Goal: Task Accomplishment & Management: Manage account settings

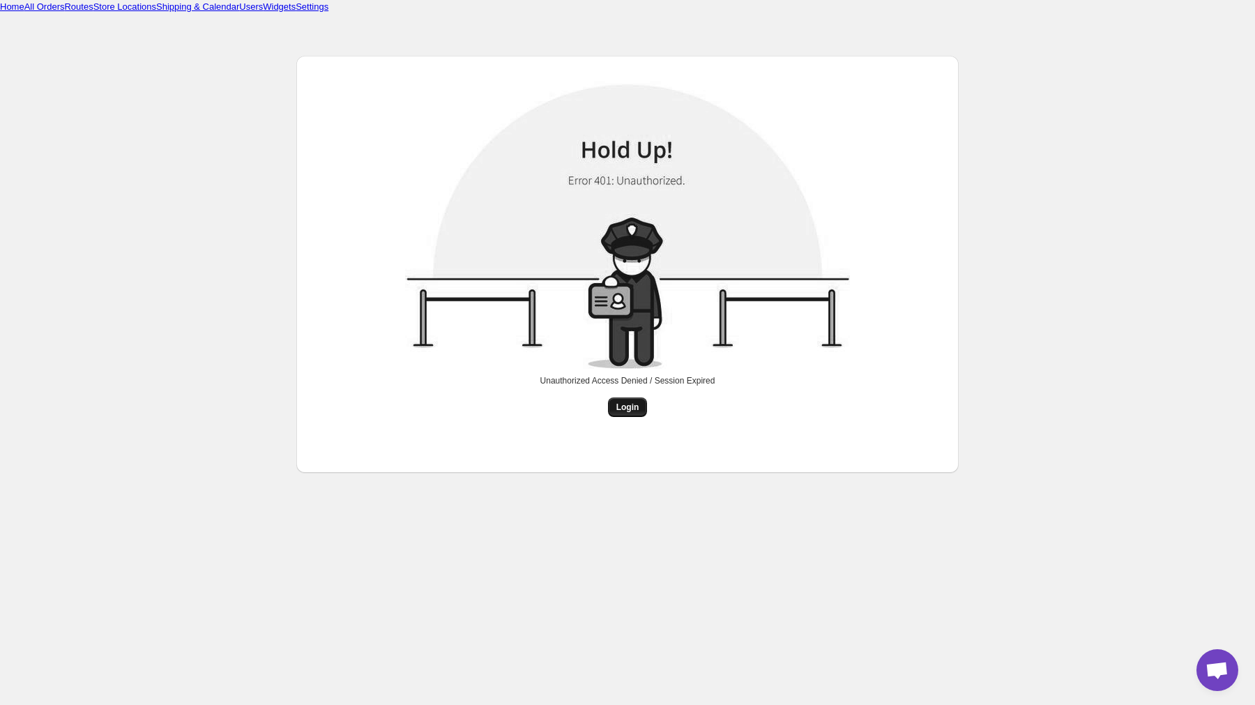
click at [627, 411] on span "Login" at bounding box center [627, 407] width 23 height 11
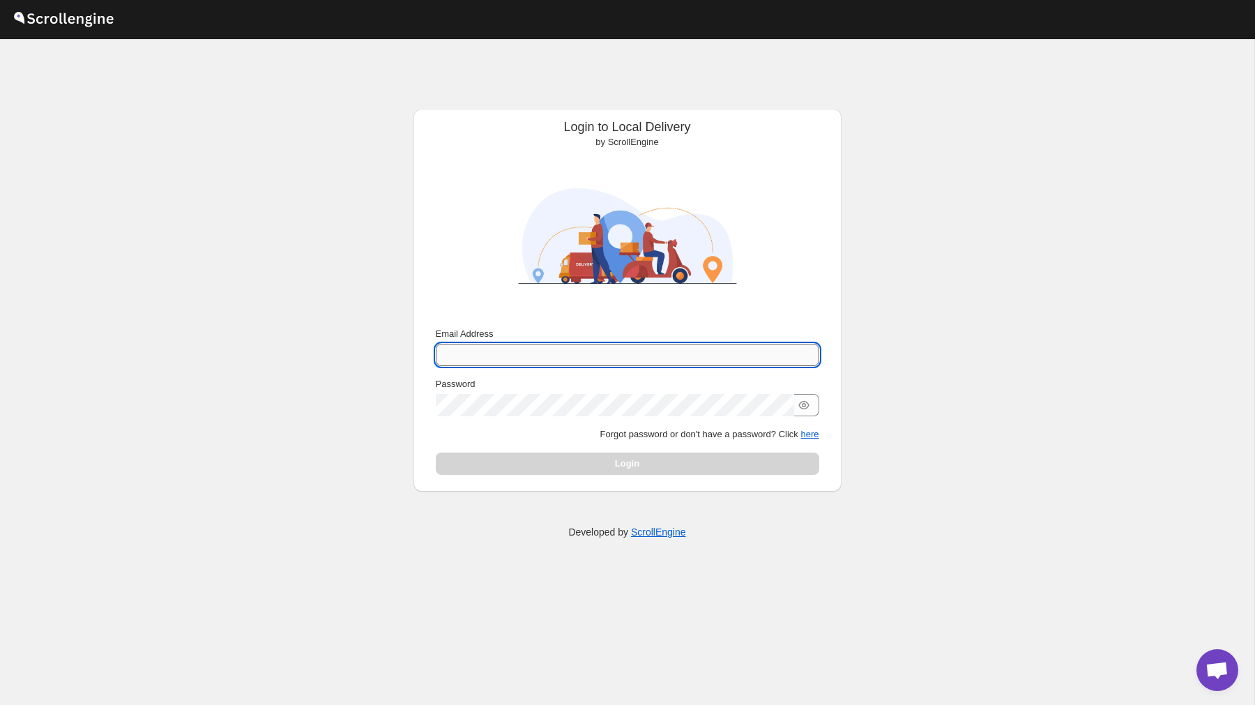
click at [572, 350] on input "Email Address" at bounding box center [628, 355] width 384 height 22
type input "nawneet.sharma@outlook.com"
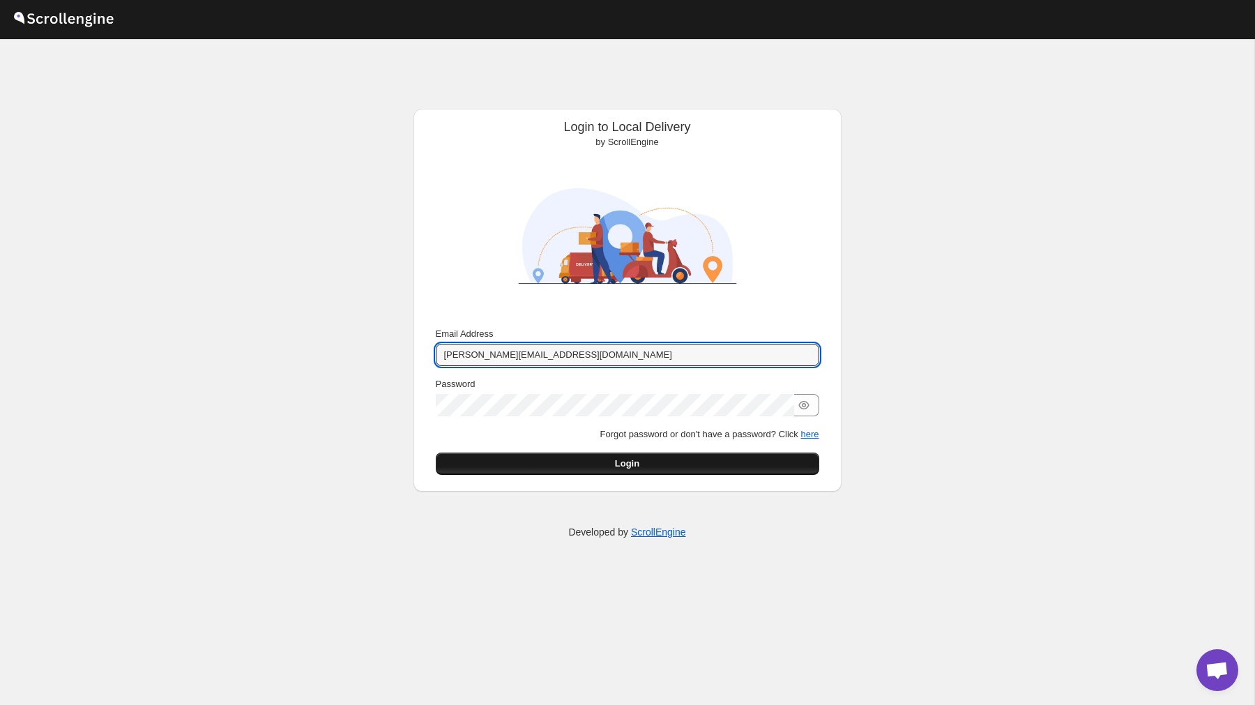
click at [671, 469] on button "Login" at bounding box center [628, 464] width 384 height 22
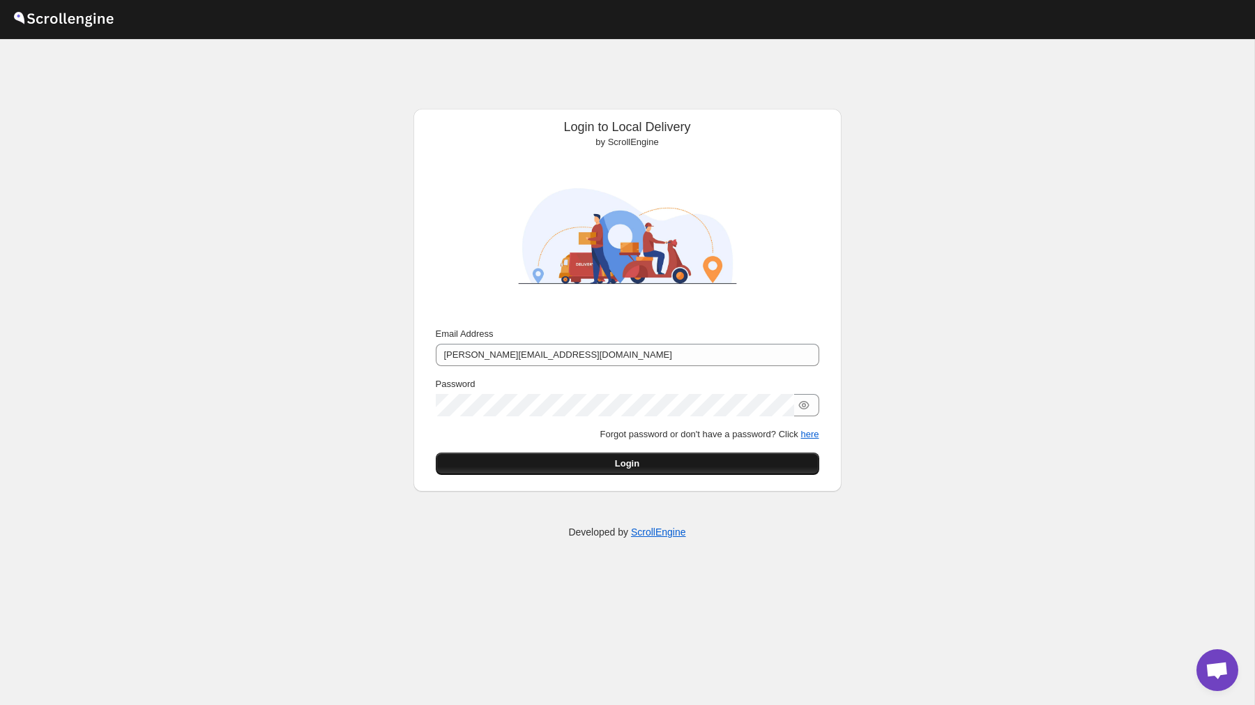
click at [605, 462] on button "Login" at bounding box center [628, 464] width 384 height 22
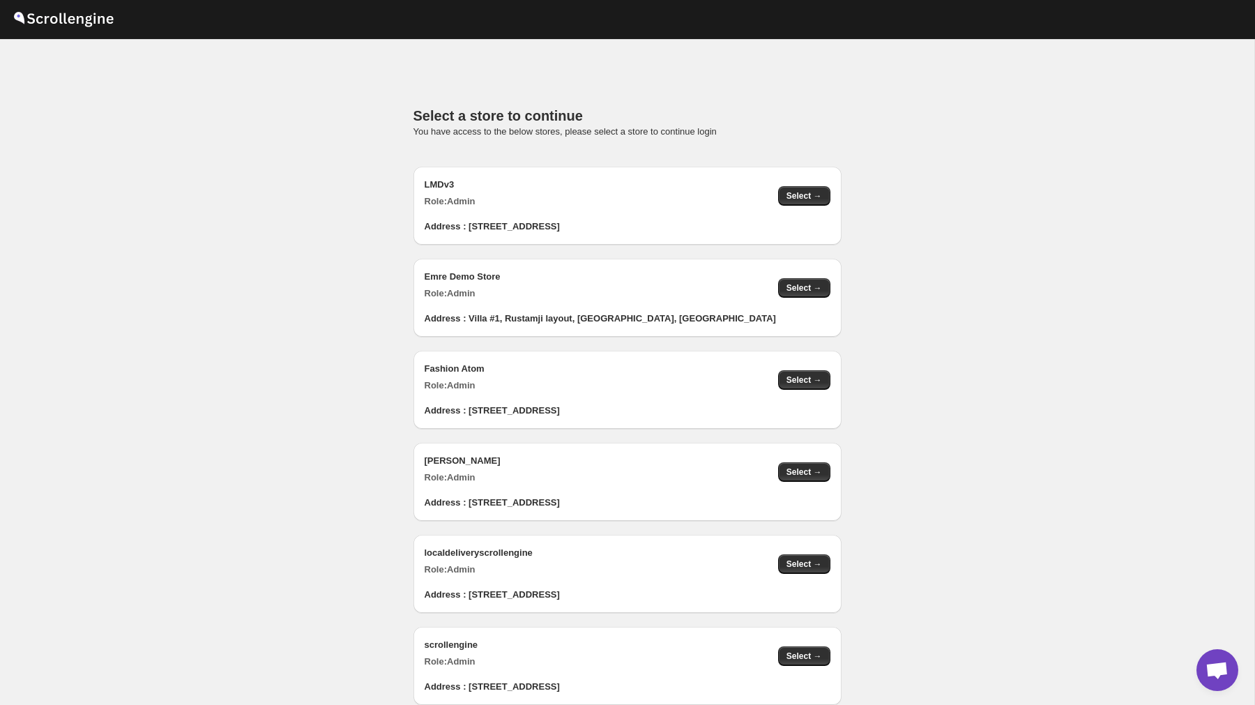
scroll to position [1489, 0]
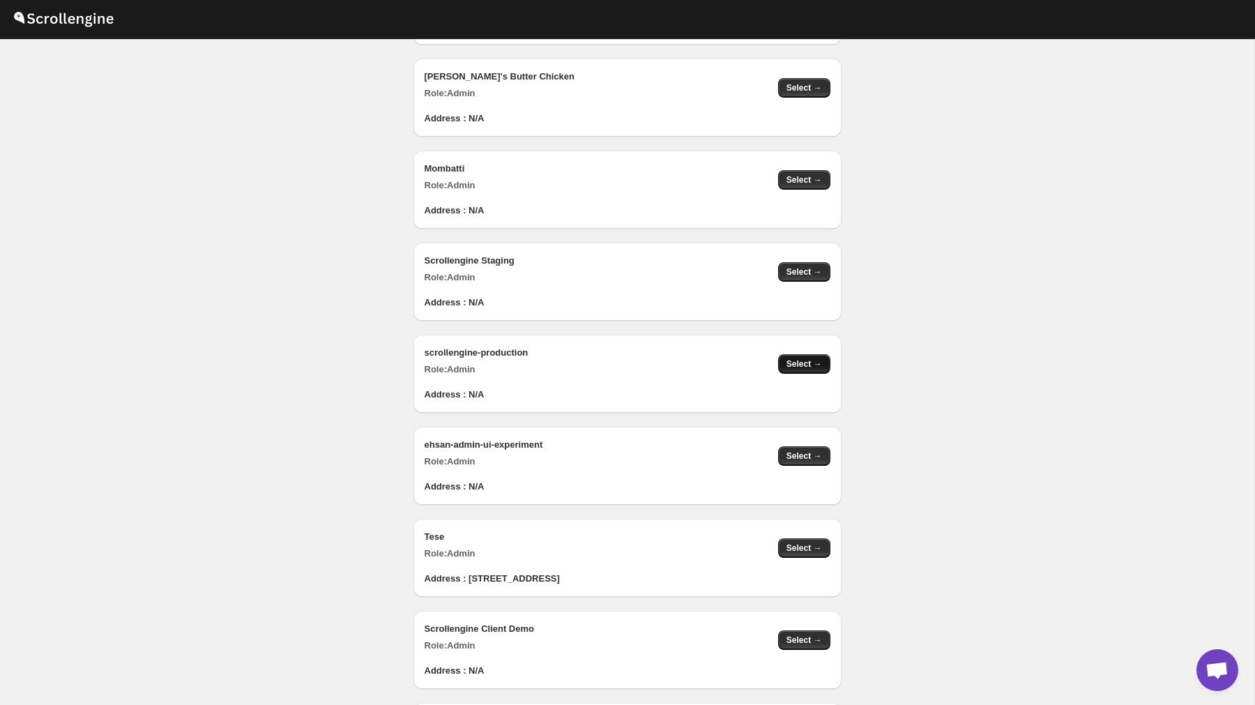
click at [812, 361] on span "Select →" at bounding box center [805, 363] width 36 height 11
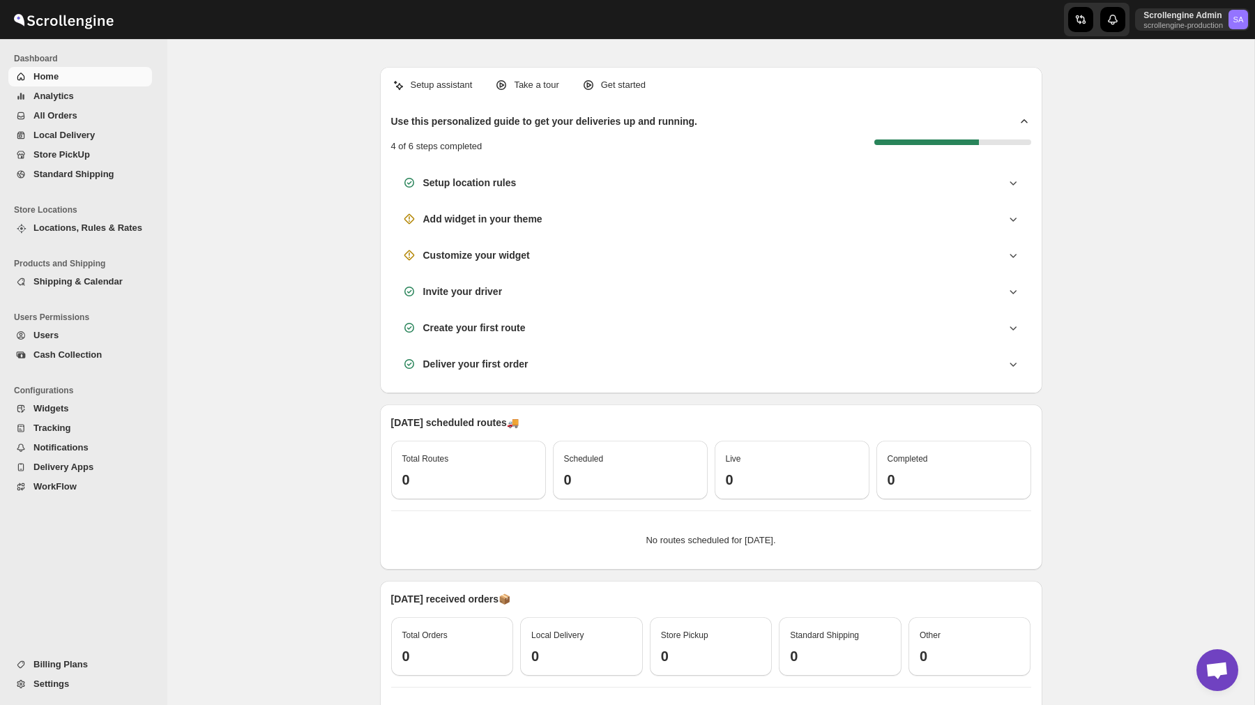
click at [30, 683] on button "Settings" at bounding box center [80, 684] width 144 height 20
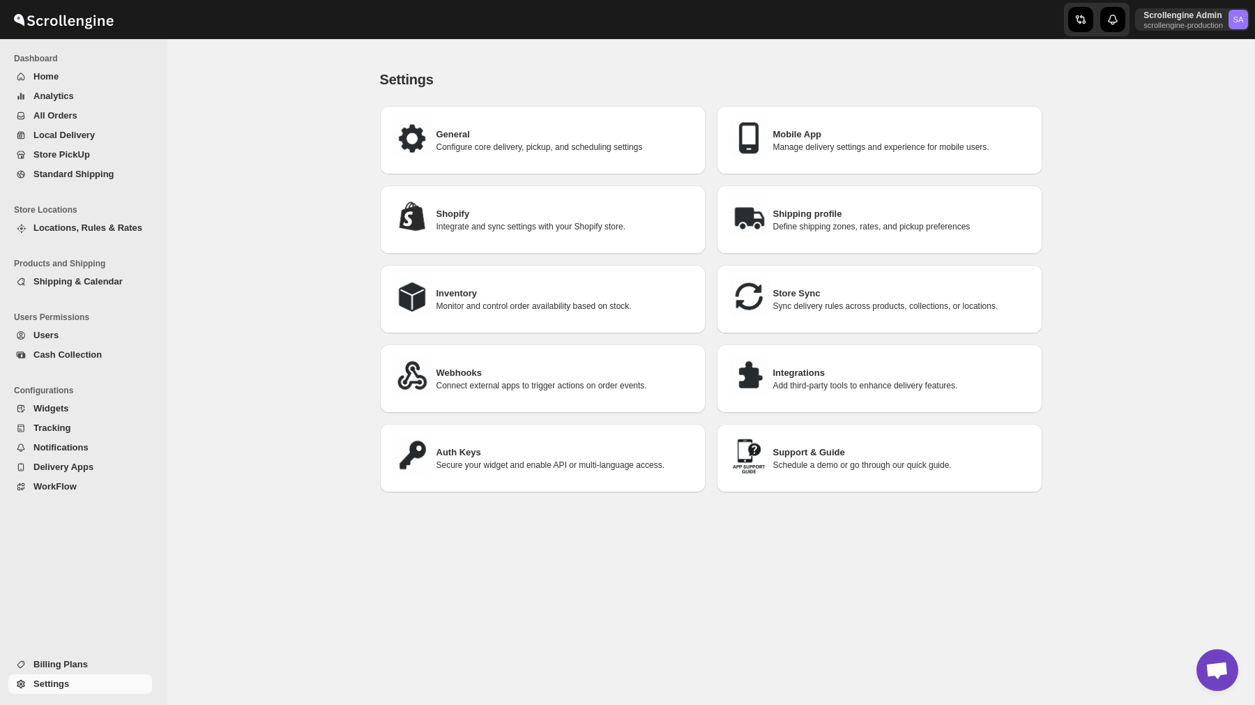
click at [808, 136] on h3 "Mobile App" at bounding box center [902, 135] width 258 height 14
select select "AVERAGE"
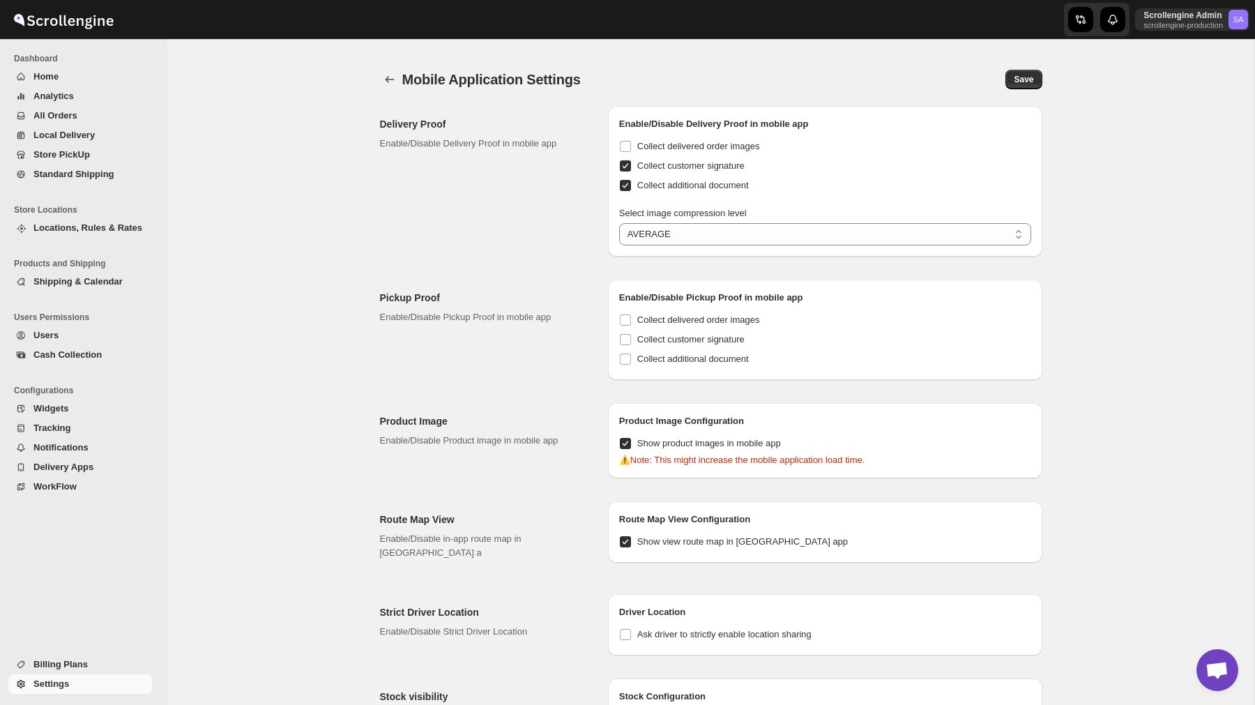
click at [84, 470] on span "Delivery Apps" at bounding box center [63, 467] width 60 height 10
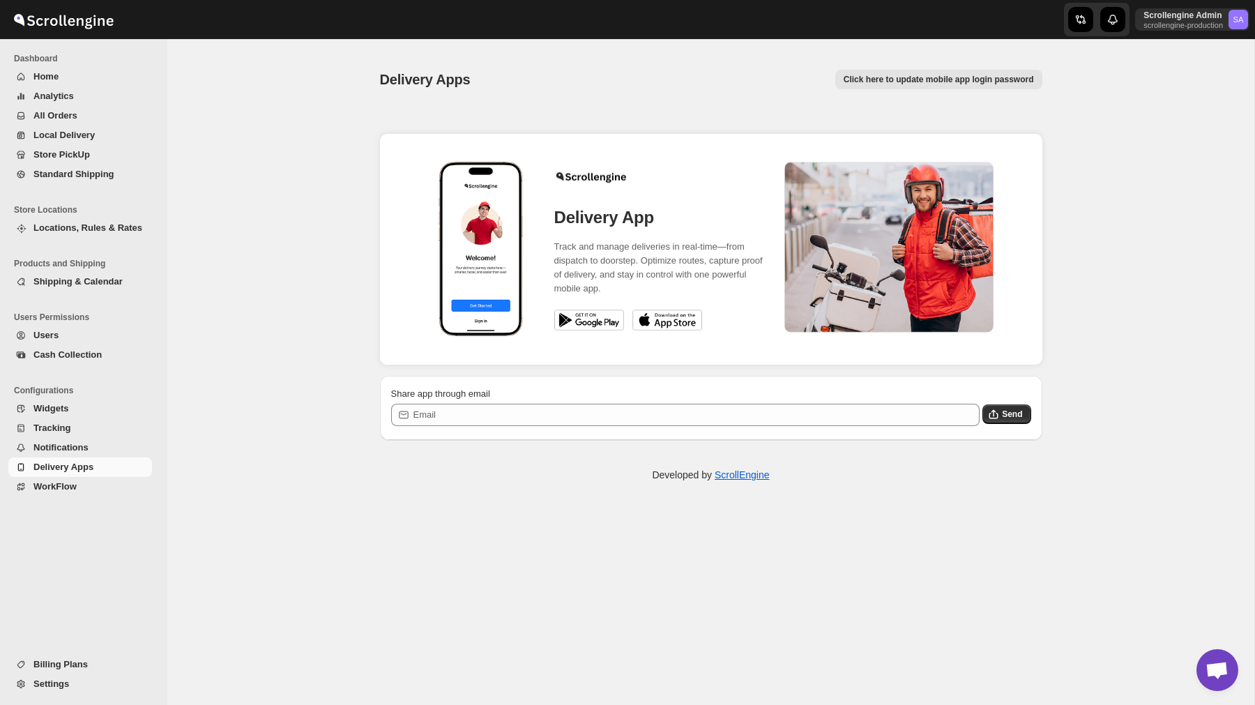
click at [597, 319] on img at bounding box center [589, 320] width 70 height 21
click at [669, 319] on img at bounding box center [668, 320] width 70 height 21
click at [1119, 169] on div "Delivery Apps. This page is ready Delivery Apps Click here to update mobile app…" at bounding box center [710, 386] width 1087 height 666
